Goal: Task Accomplishment & Management: Manage account settings

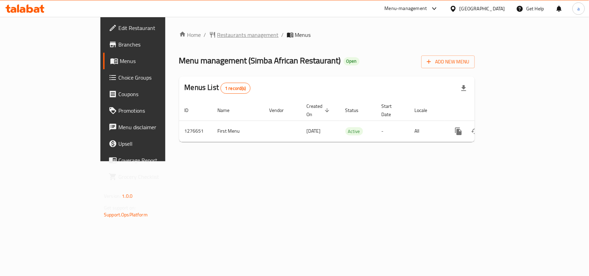
drag, startPoint x: 0, startPoint y: 0, endPoint x: 188, endPoint y: 35, distance: 191.6
click at [217, 35] on span "Restaurants management" at bounding box center [247, 35] width 61 height 8
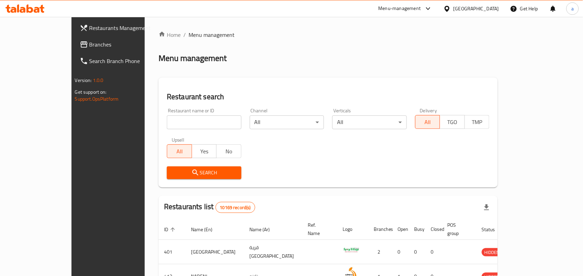
click at [89, 43] on span "Branches" at bounding box center [126, 44] width 74 height 8
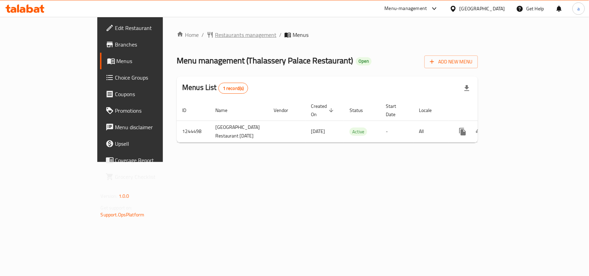
click at [215, 32] on span "Restaurants management" at bounding box center [245, 35] width 61 height 8
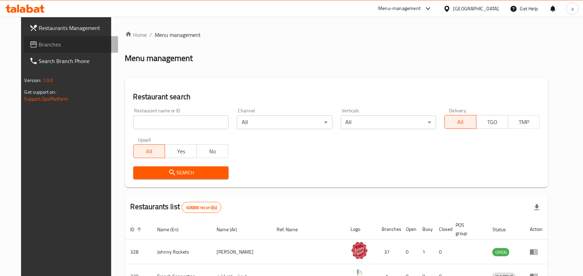
click at [48, 46] on span "Branches" at bounding box center [76, 44] width 74 height 8
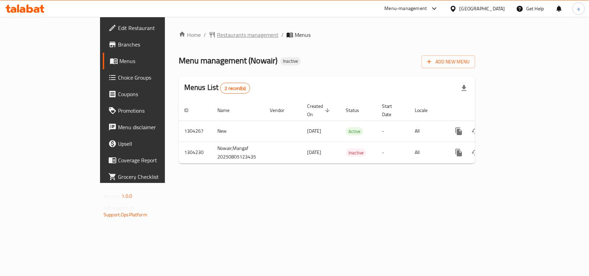
click at [217, 35] on span "Restaurants management" at bounding box center [247, 35] width 61 height 8
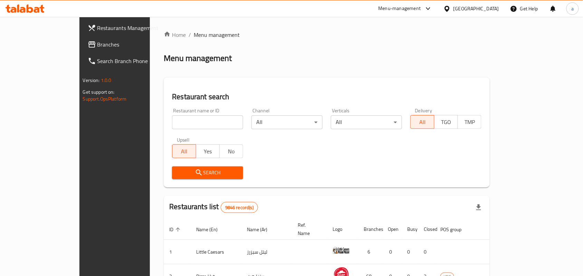
click at [97, 45] on span "Branches" at bounding box center [134, 44] width 74 height 8
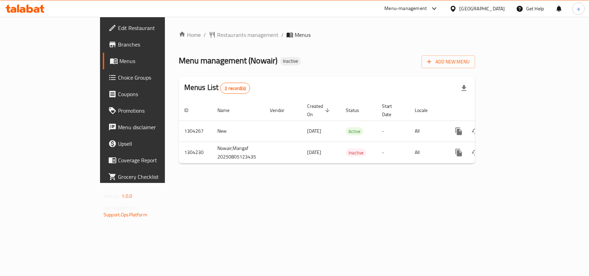
click at [217, 35] on span "Restaurants management" at bounding box center [247, 35] width 61 height 8
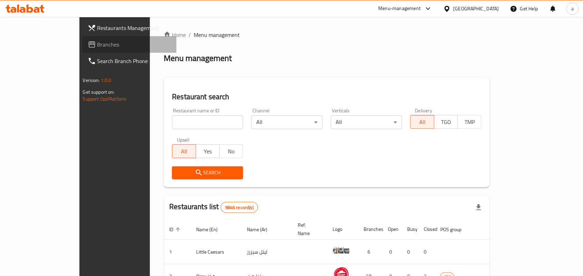
click at [97, 40] on span "Branches" at bounding box center [134, 44] width 74 height 8
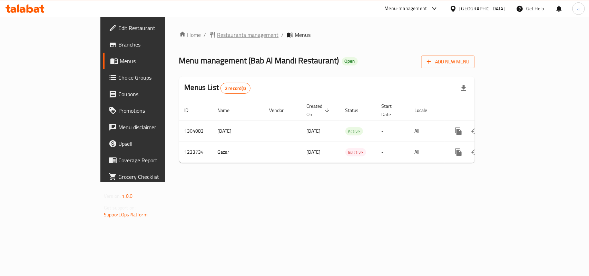
click at [217, 36] on span "Restaurants management" at bounding box center [247, 35] width 61 height 8
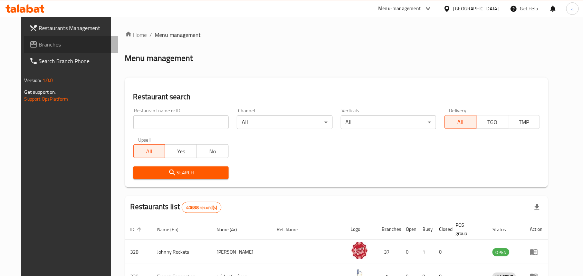
click at [46, 49] on link "Branches" at bounding box center [71, 44] width 95 height 17
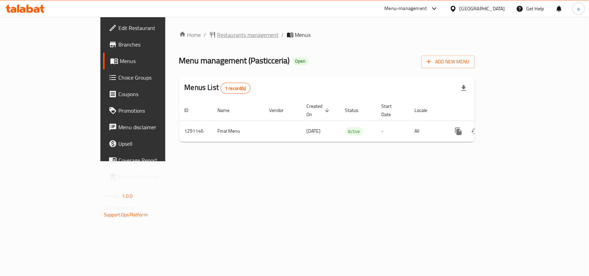
click at [217, 35] on span "Restaurants management" at bounding box center [247, 35] width 61 height 8
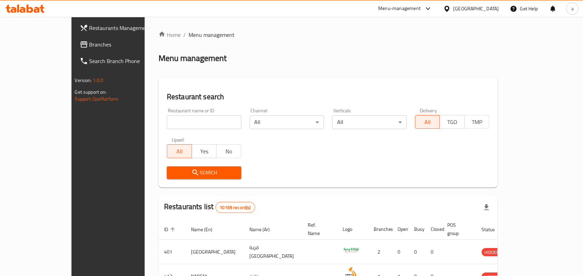
drag, startPoint x: 44, startPoint y: 46, endPoint x: 87, endPoint y: 21, distance: 49.3
click at [89, 46] on span "Branches" at bounding box center [126, 44] width 74 height 8
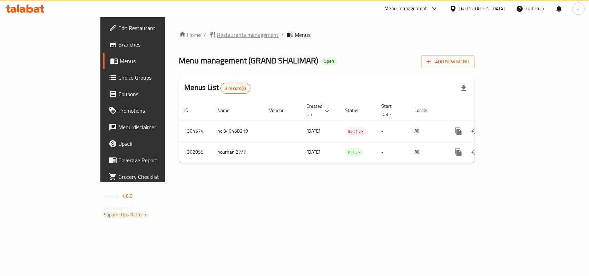
click at [217, 32] on span "Restaurants management" at bounding box center [247, 35] width 61 height 8
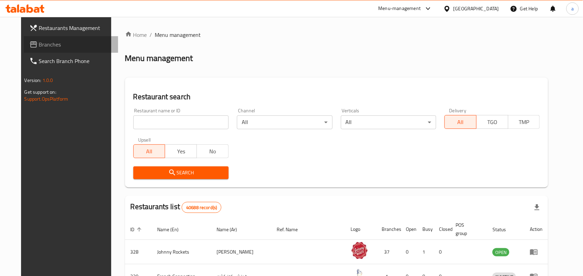
click at [47, 42] on span "Branches" at bounding box center [76, 44] width 74 height 8
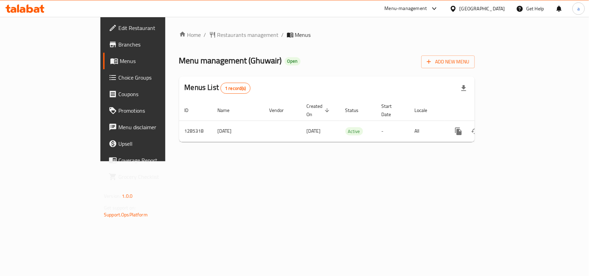
click at [217, 36] on span "Restaurants management" at bounding box center [247, 35] width 61 height 8
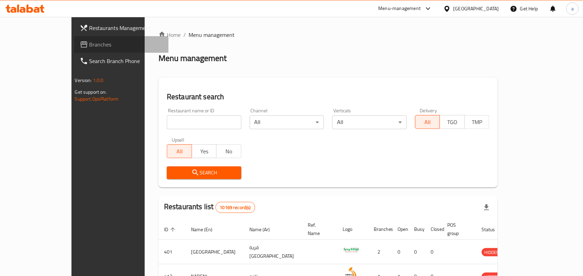
click at [74, 51] on link "Branches" at bounding box center [121, 44] width 95 height 17
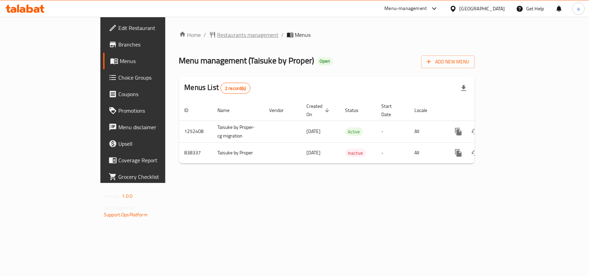
click at [217, 34] on span "Restaurants management" at bounding box center [247, 35] width 61 height 8
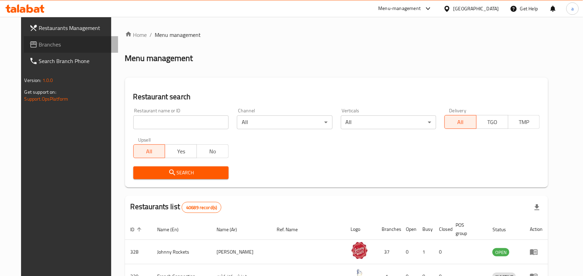
click at [39, 45] on span "Branches" at bounding box center [76, 44] width 74 height 8
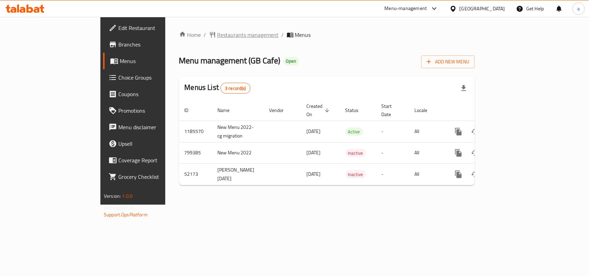
click at [217, 35] on span "Restaurants management" at bounding box center [247, 35] width 61 height 8
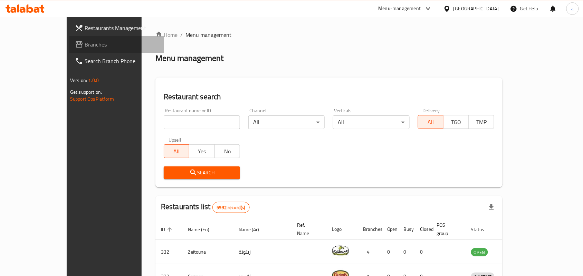
click at [85, 47] on span "Branches" at bounding box center [122, 44] width 74 height 8
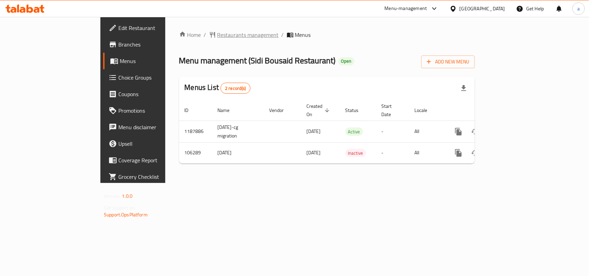
click at [217, 36] on span "Restaurants management" at bounding box center [247, 35] width 61 height 8
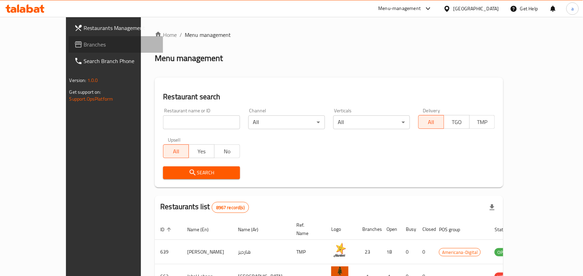
click at [84, 46] on span "Branches" at bounding box center [121, 44] width 74 height 8
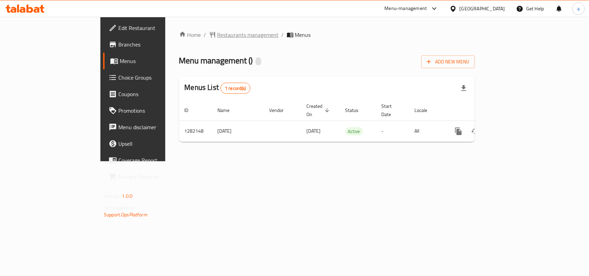
click at [217, 31] on span "Restaurants management" at bounding box center [247, 35] width 61 height 8
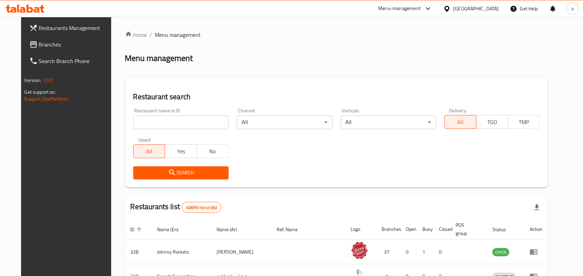
click at [24, 50] on link "Branches" at bounding box center [71, 44] width 95 height 17
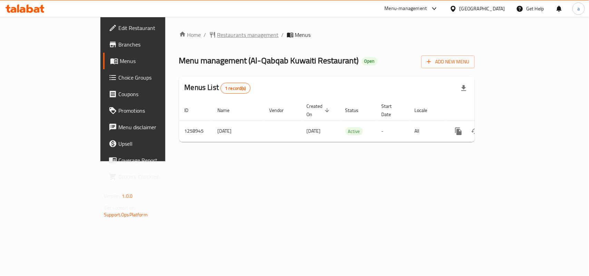
click at [217, 38] on span "Restaurants management" at bounding box center [247, 35] width 61 height 8
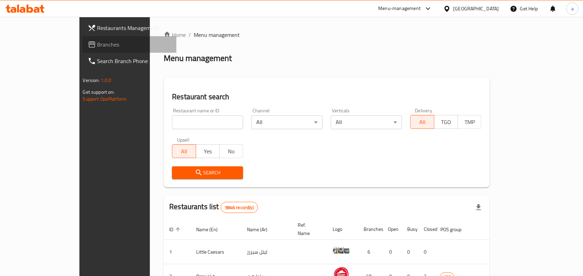
click at [97, 42] on span "Branches" at bounding box center [134, 44] width 74 height 8
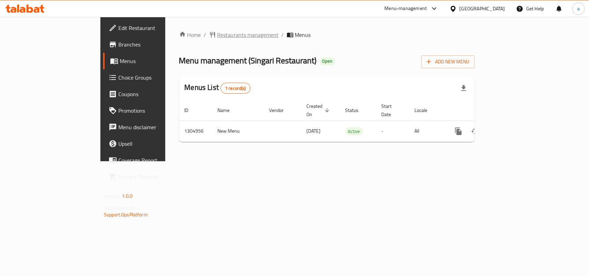
click at [217, 34] on span "Restaurants management" at bounding box center [247, 35] width 61 height 8
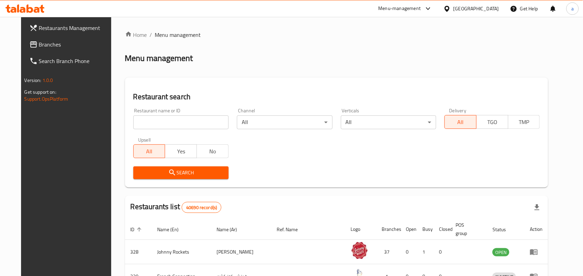
click at [72, 43] on span "Branches" at bounding box center [76, 44] width 74 height 8
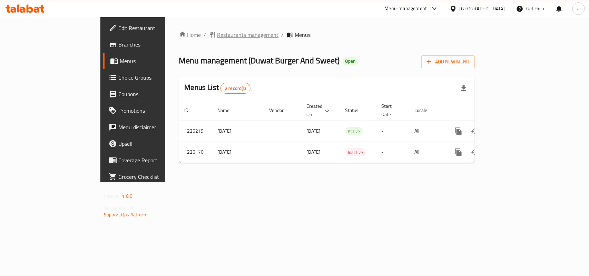
click at [217, 37] on span "Restaurants management" at bounding box center [247, 35] width 61 height 8
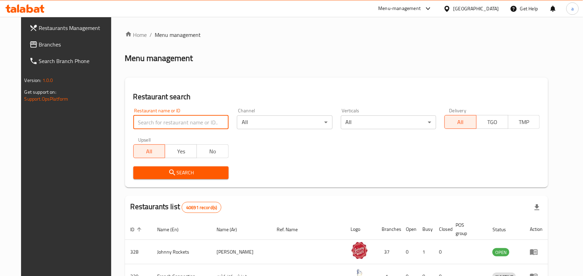
click at [178, 123] on input "search" at bounding box center [180, 123] width 95 height 14
paste input "679033"
type input "679033"
click button "Search" at bounding box center [180, 173] width 95 height 13
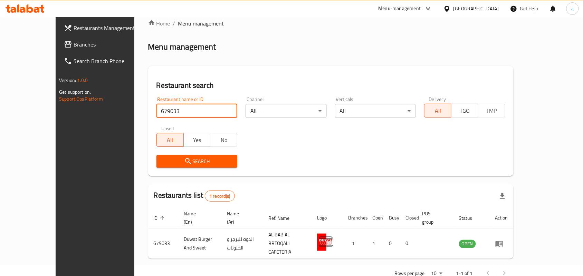
scroll to position [18, 0]
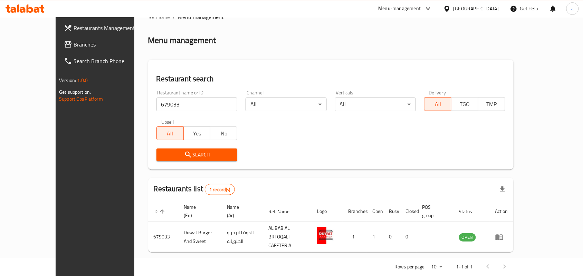
click at [74, 41] on span "Branches" at bounding box center [111, 44] width 74 height 8
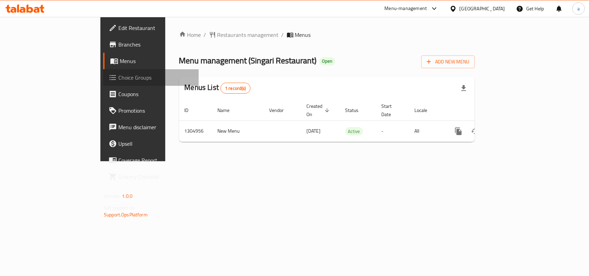
click at [118, 75] on span "Choice Groups" at bounding box center [155, 78] width 75 height 8
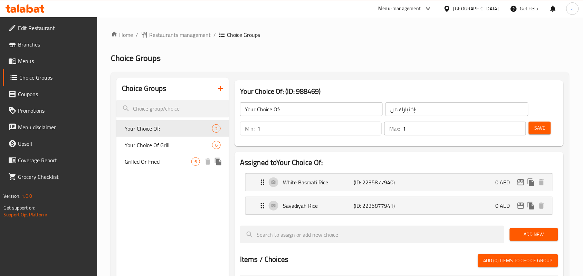
click at [179, 159] on span "Grilled Or Fried" at bounding box center [158, 162] width 67 height 8
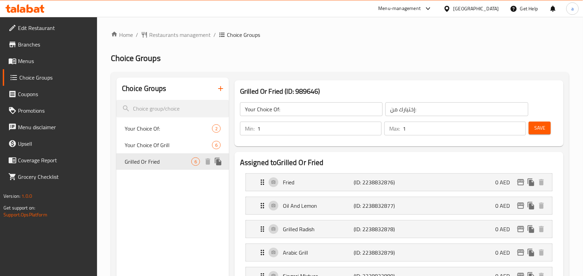
type input "Grilled Or Fried"
type input "مشوي او مقلي"
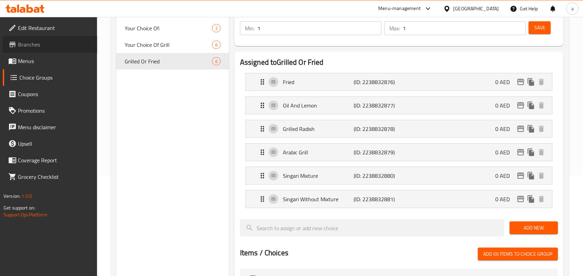
click at [45, 39] on link "Branches" at bounding box center [50, 44] width 95 height 17
